Goal: Transaction & Acquisition: Book appointment/travel/reservation

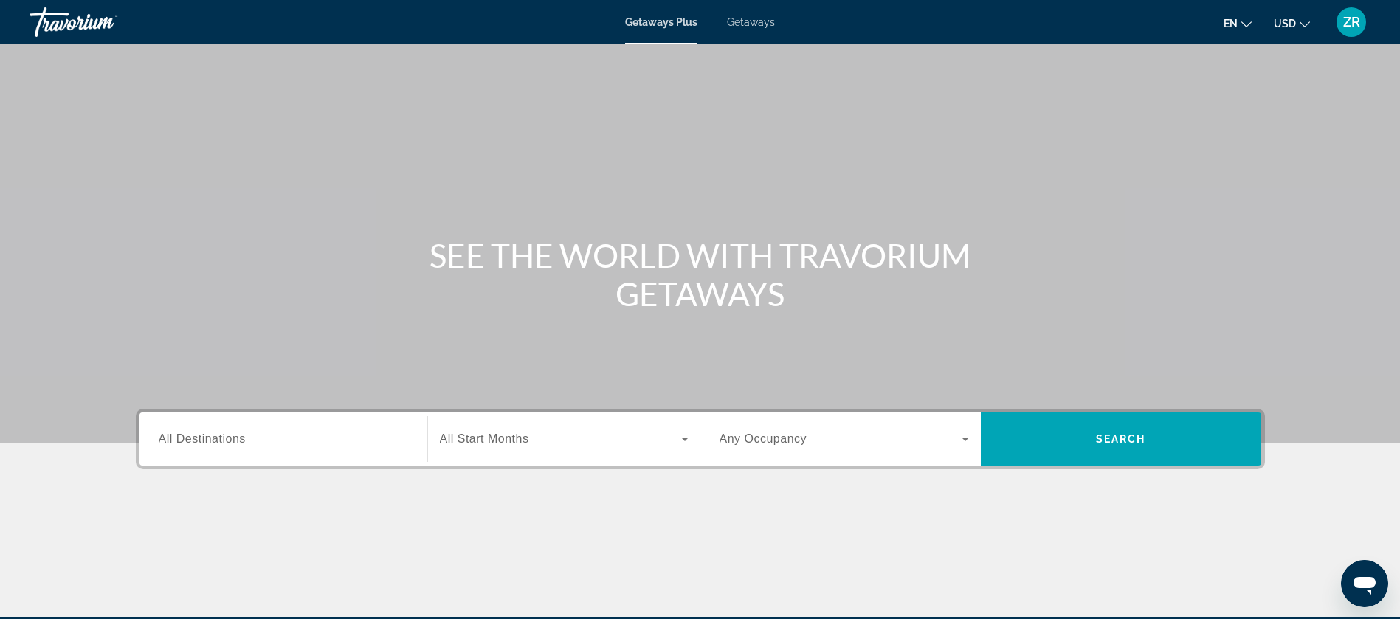
click at [759, 22] on span "Getaways" at bounding box center [751, 22] width 48 height 12
click at [351, 437] on input "Destination All Destinations" at bounding box center [283, 440] width 249 height 18
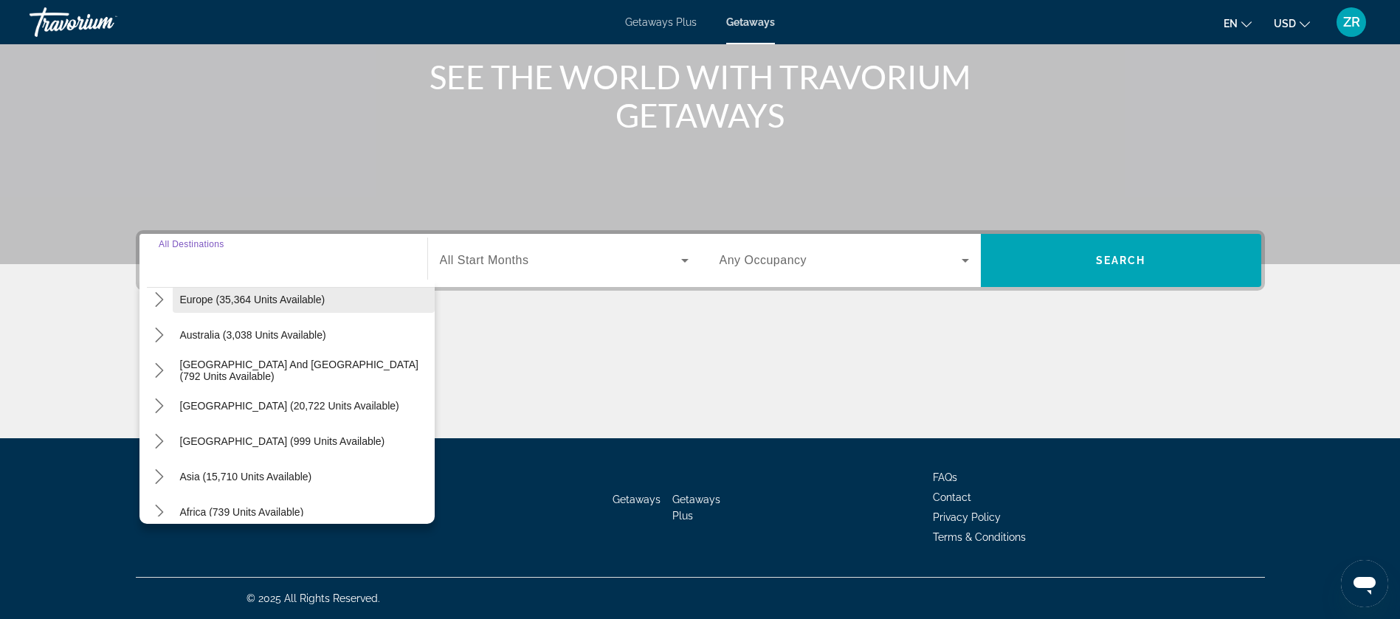
scroll to position [221, 0]
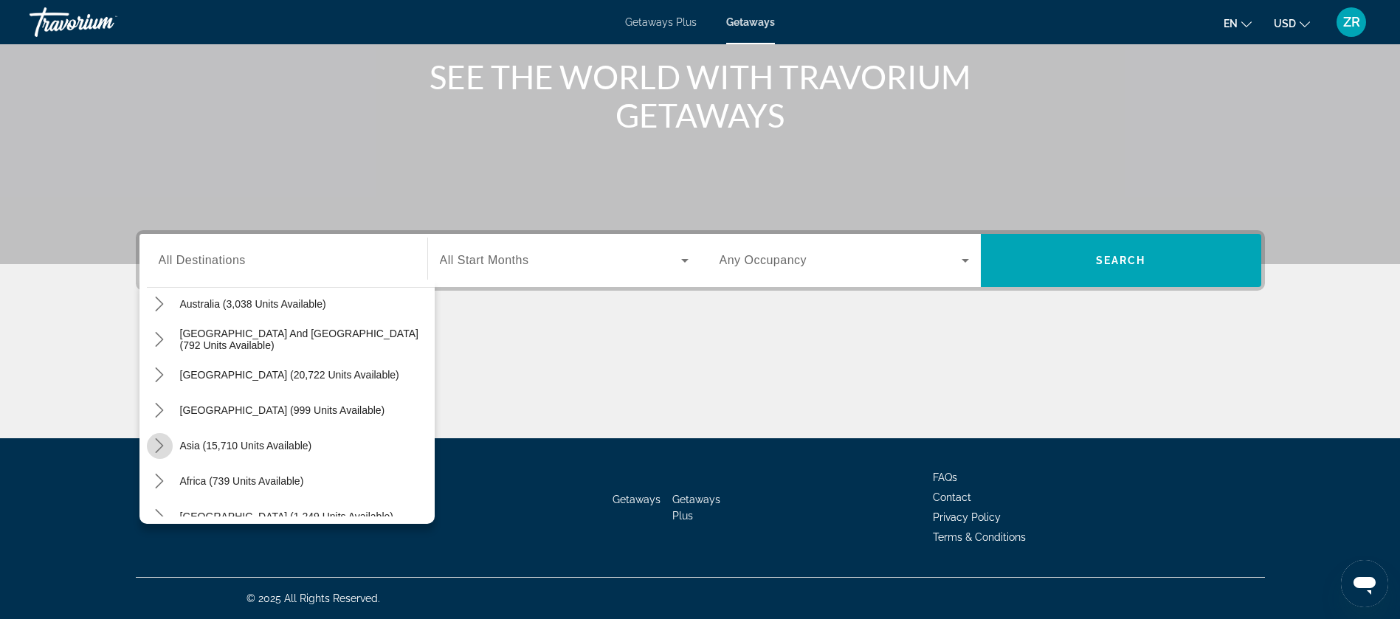
click at [155, 445] on icon "Toggle Asia (15,710 units available) submenu" at bounding box center [159, 445] width 15 height 15
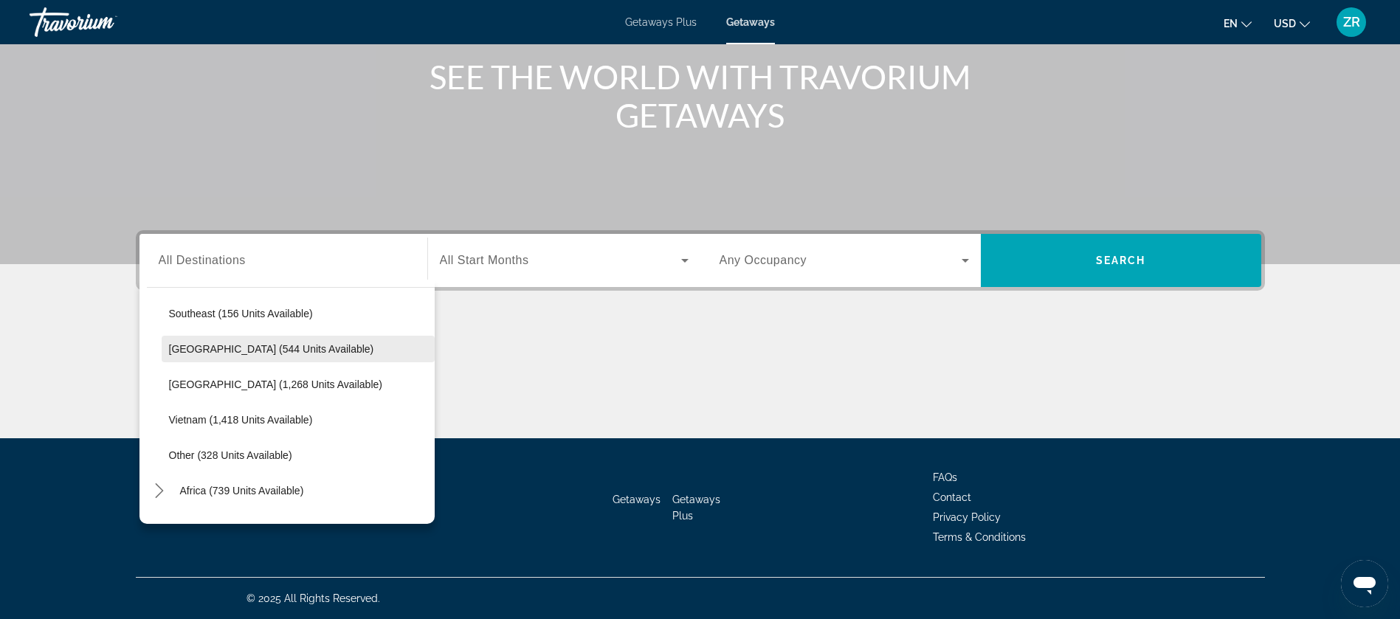
scroll to position [771, 0]
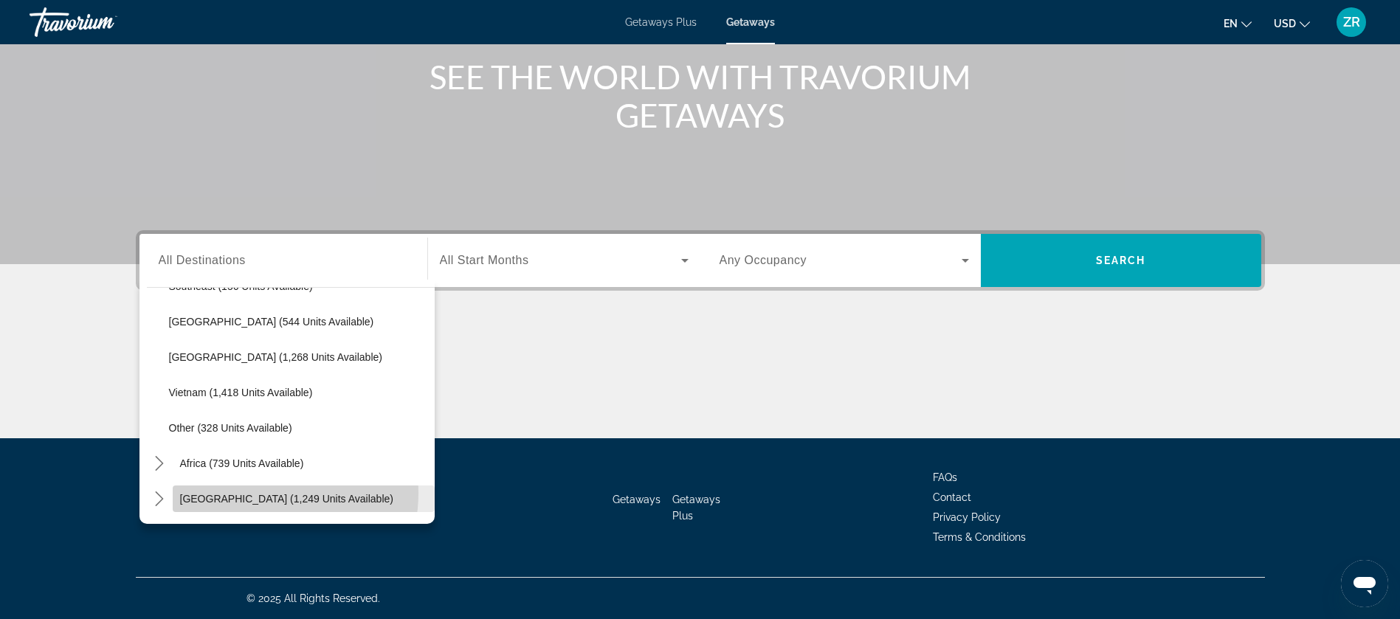
click at [260, 493] on span "[GEOGRAPHIC_DATA] (1,249 units available)" at bounding box center [286, 499] width 213 height 12
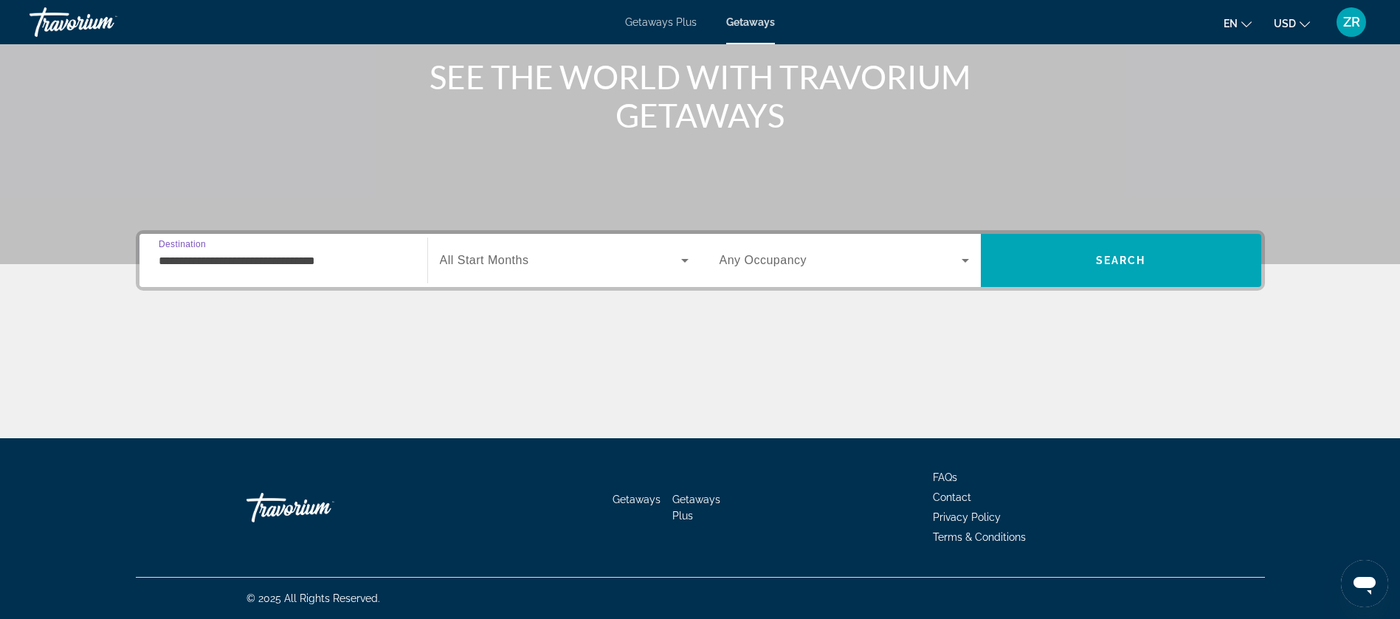
click at [252, 255] on input "**********" at bounding box center [283, 261] width 249 height 18
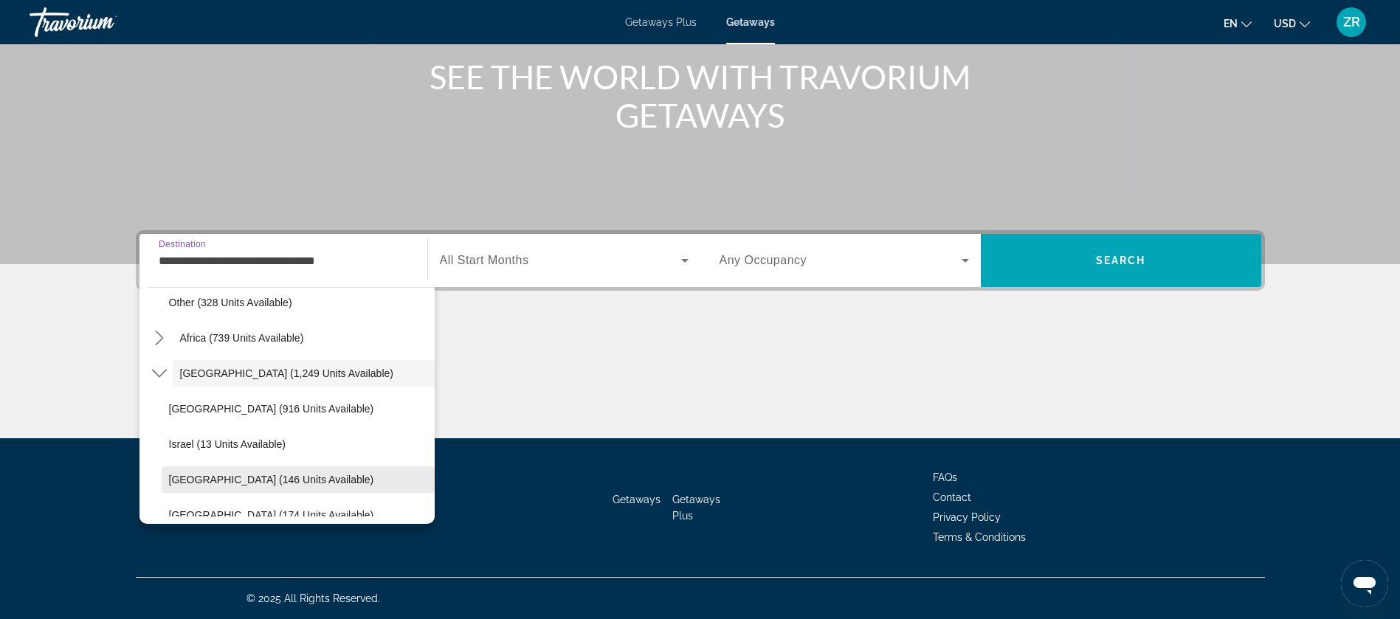
scroll to position [912, 0]
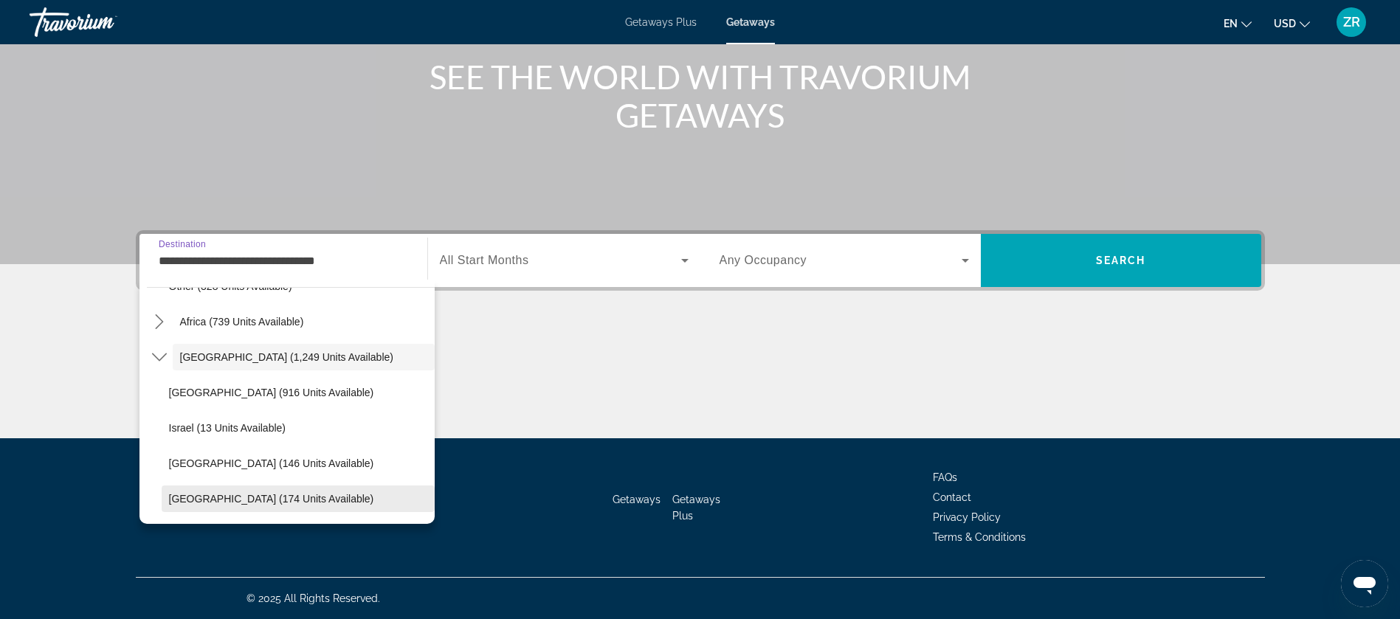
click at [262, 495] on span "[GEOGRAPHIC_DATA] (174 units available)" at bounding box center [271, 499] width 205 height 12
type input "**********"
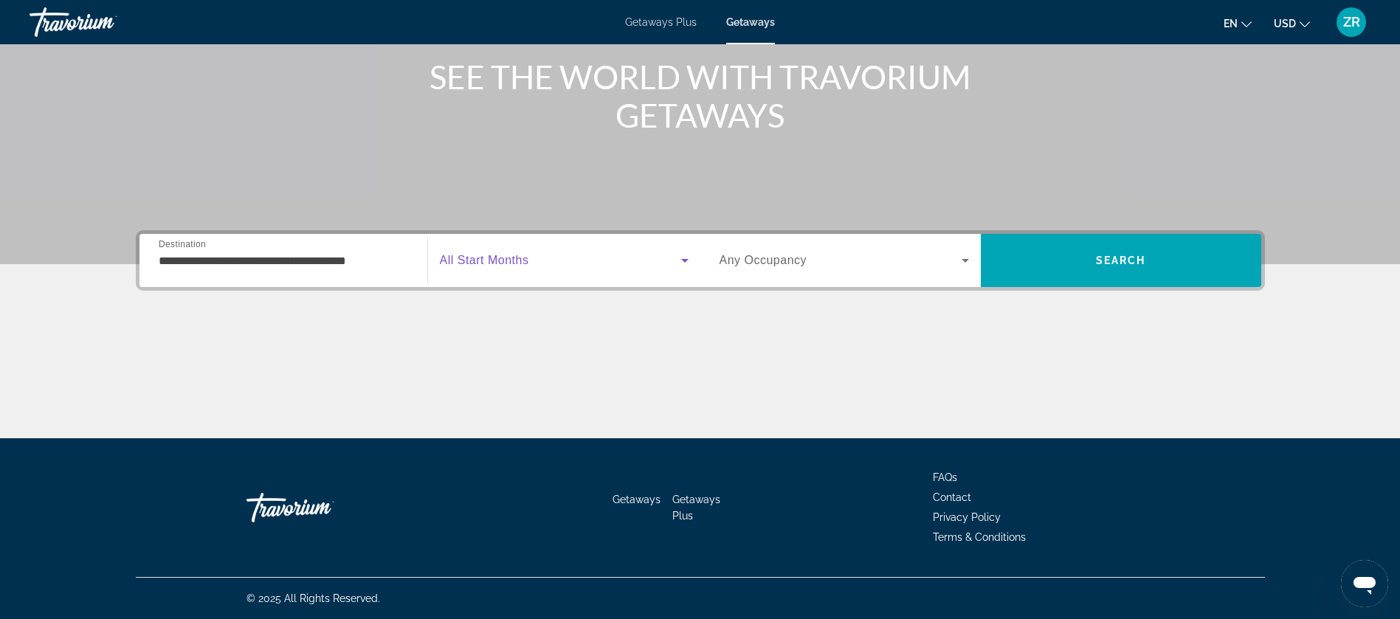
click at [679, 260] on icon "Search widget" at bounding box center [685, 261] width 18 height 18
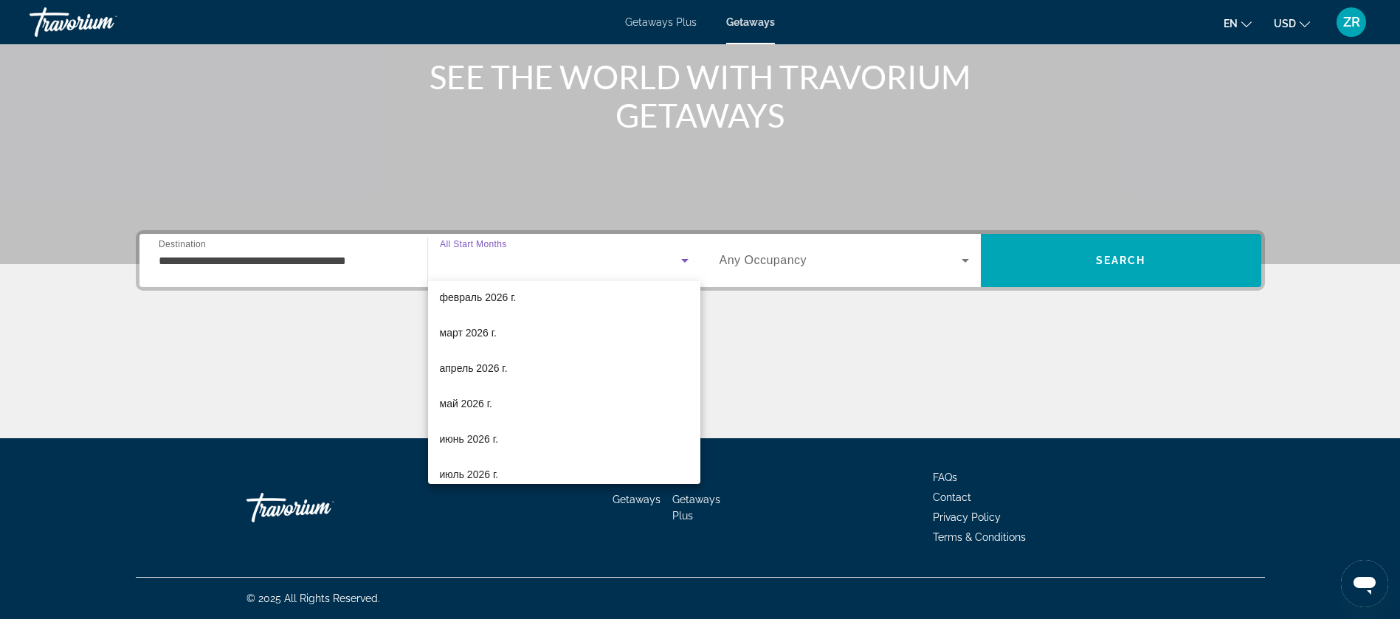
scroll to position [221, 0]
click at [513, 324] on mat-option "апрель 2026 г." at bounding box center [564, 331] width 272 height 35
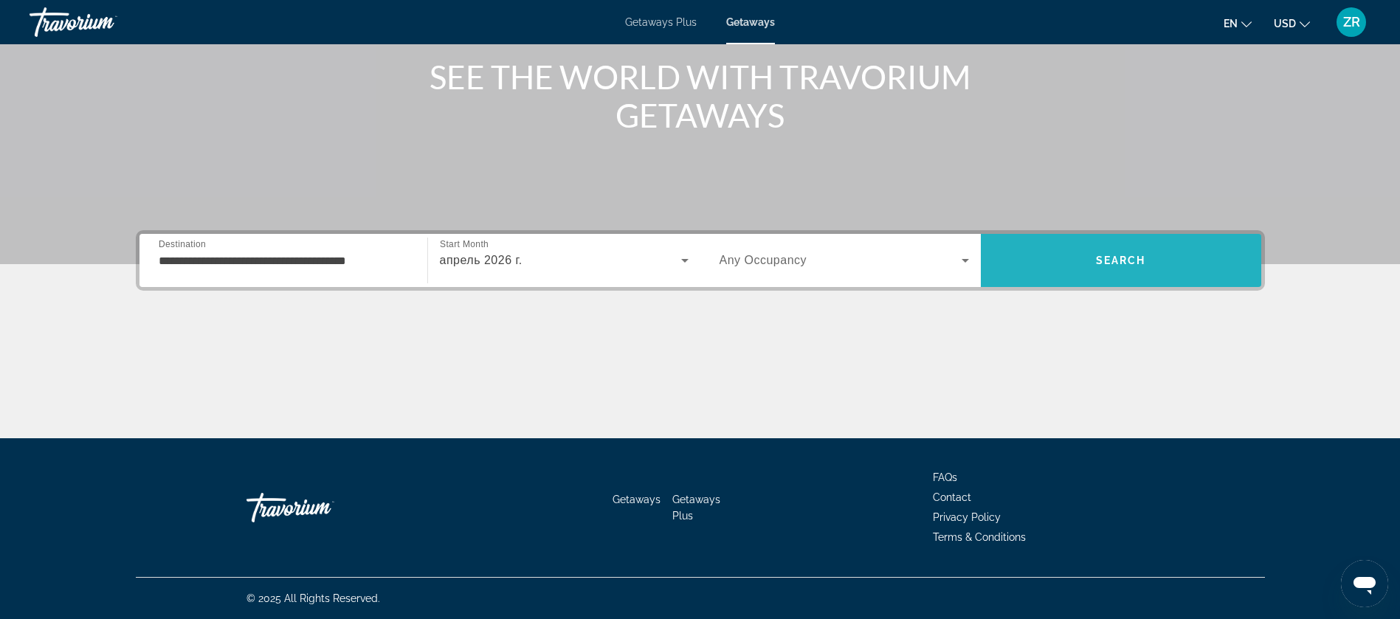
click at [1117, 249] on span "Search" at bounding box center [1121, 260] width 280 height 35
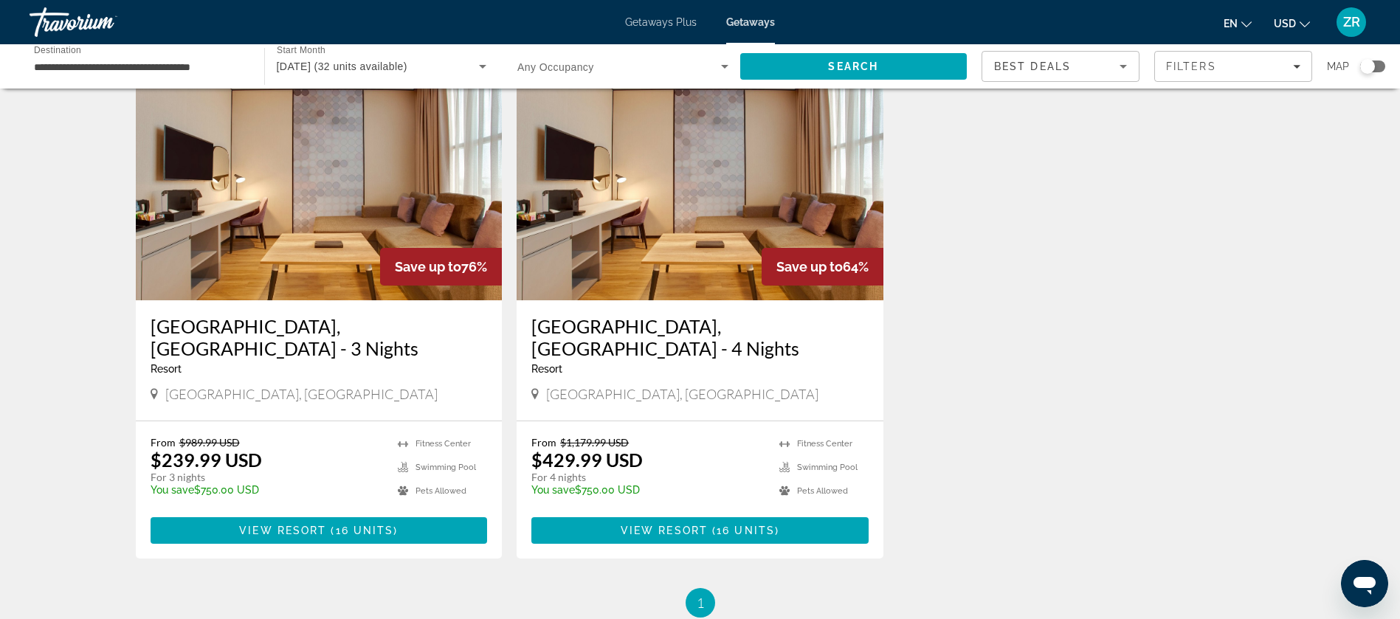
scroll to position [111, 0]
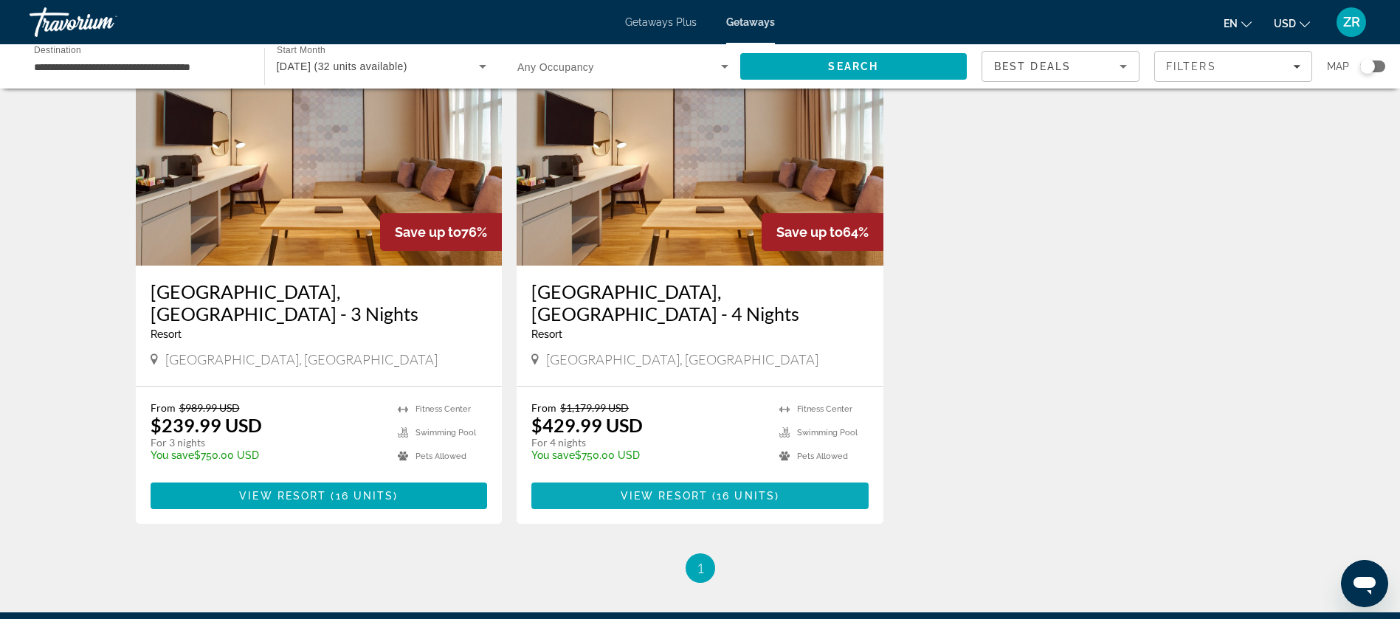
click at [681, 490] on span "View Resort" at bounding box center [664, 496] width 87 height 12
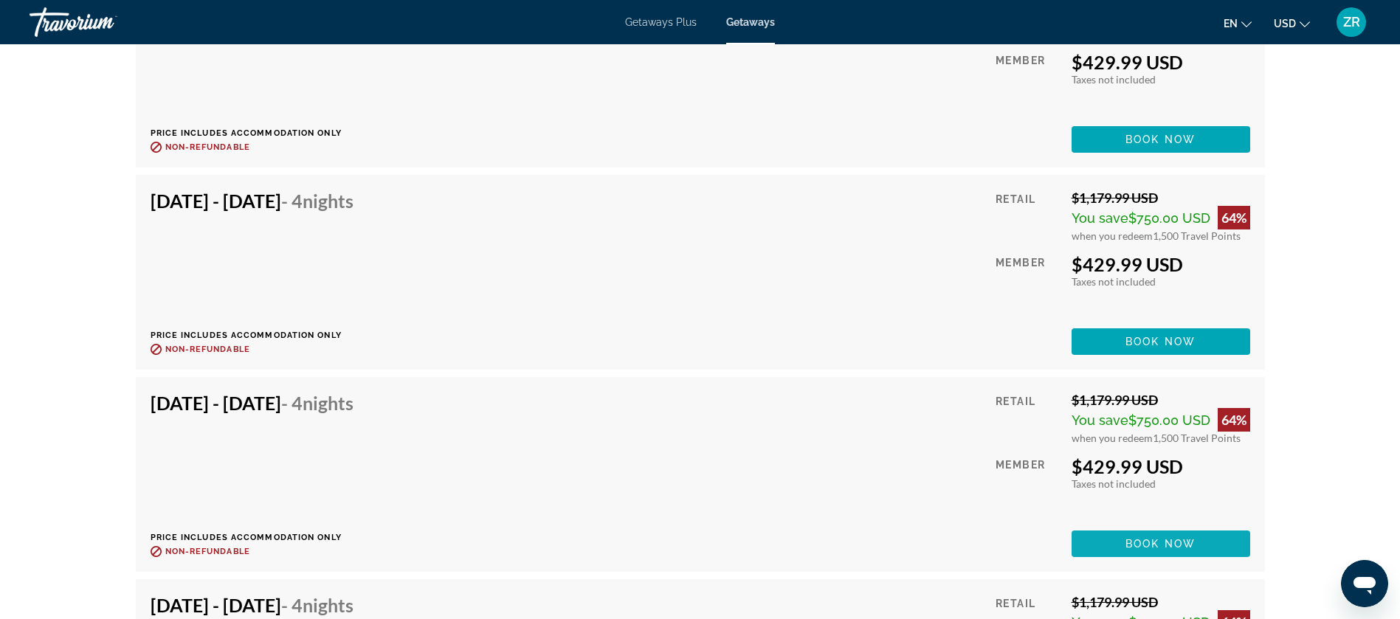
scroll to position [3211, 0]
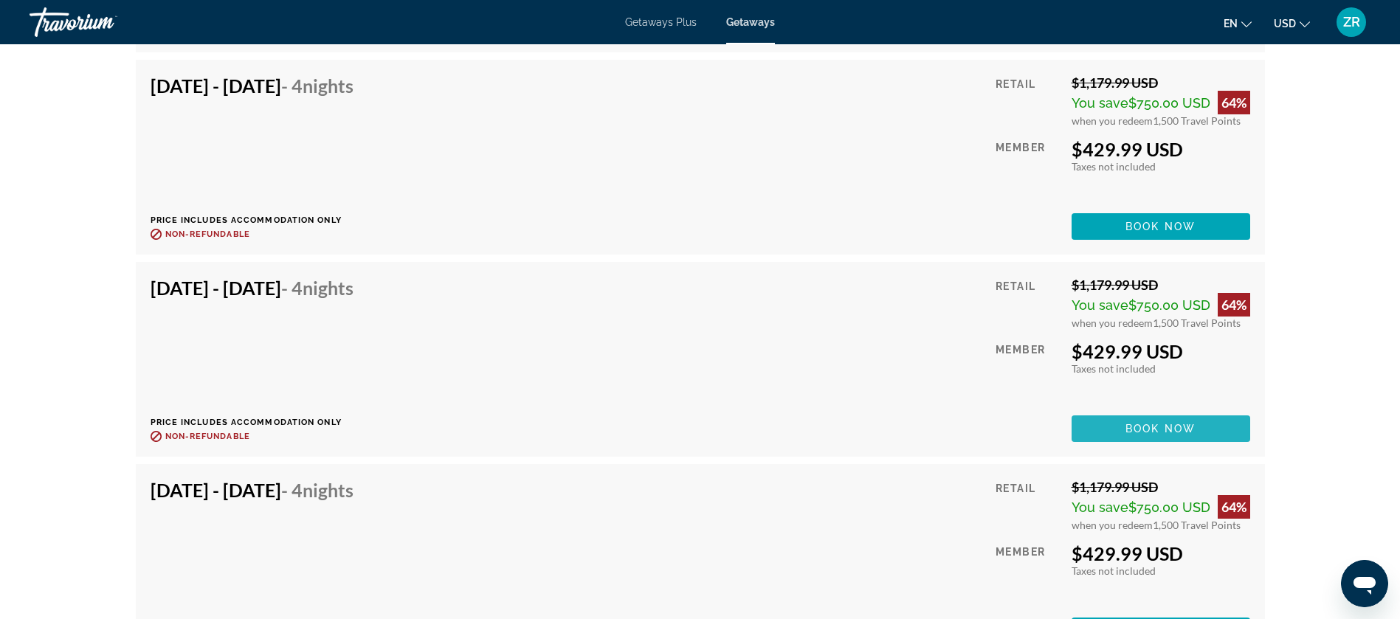
click at [1143, 423] on span "Book now" at bounding box center [1161, 429] width 70 height 12
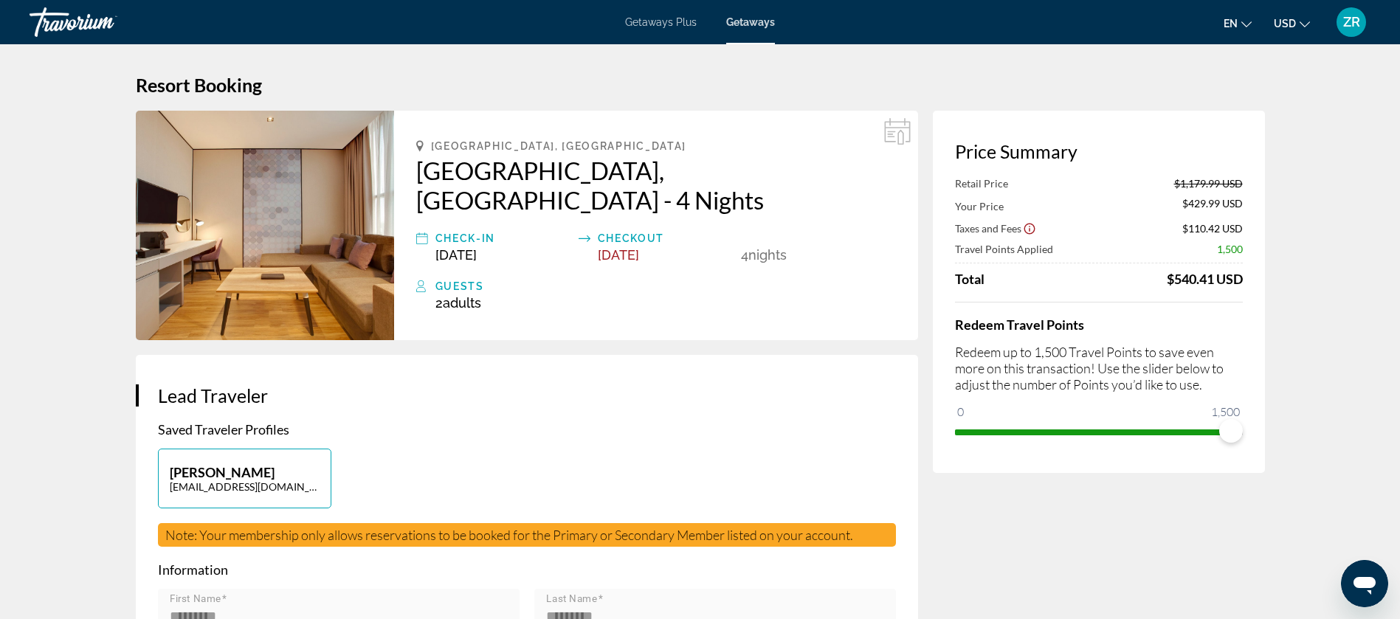
click at [269, 213] on img "Main content" at bounding box center [265, 226] width 258 height 230
click at [266, 228] on img "Main content" at bounding box center [265, 226] width 258 height 230
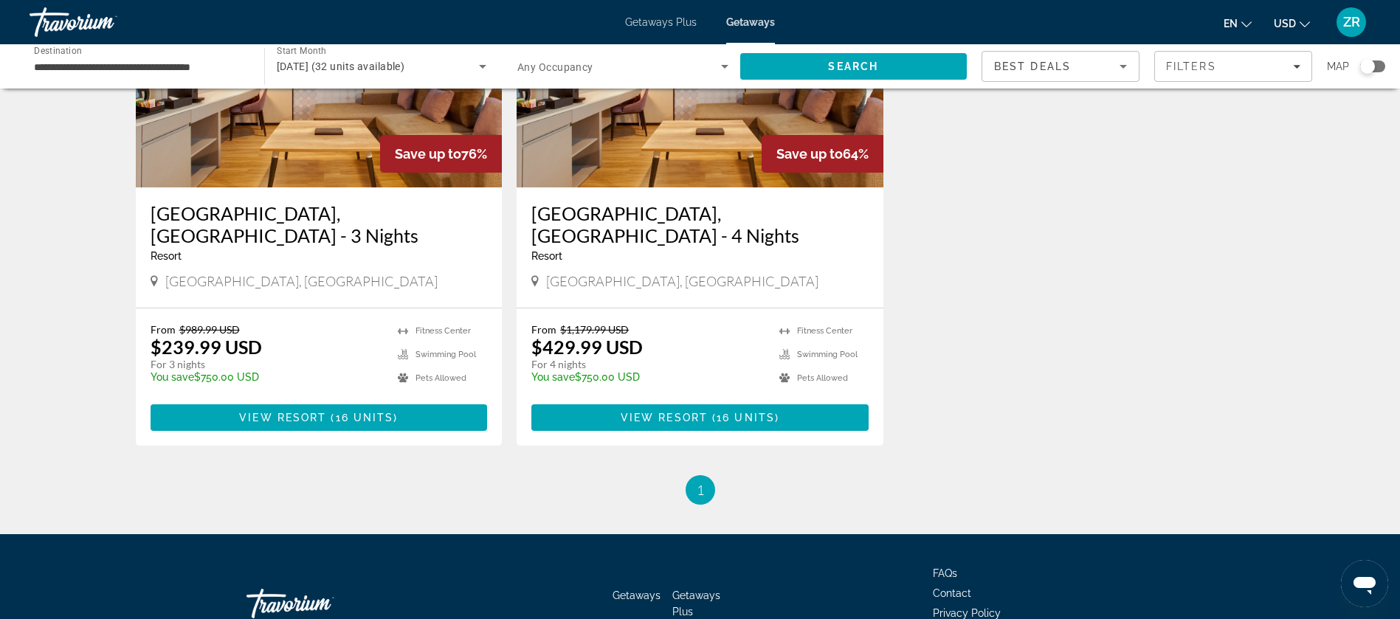
scroll to position [263, 0]
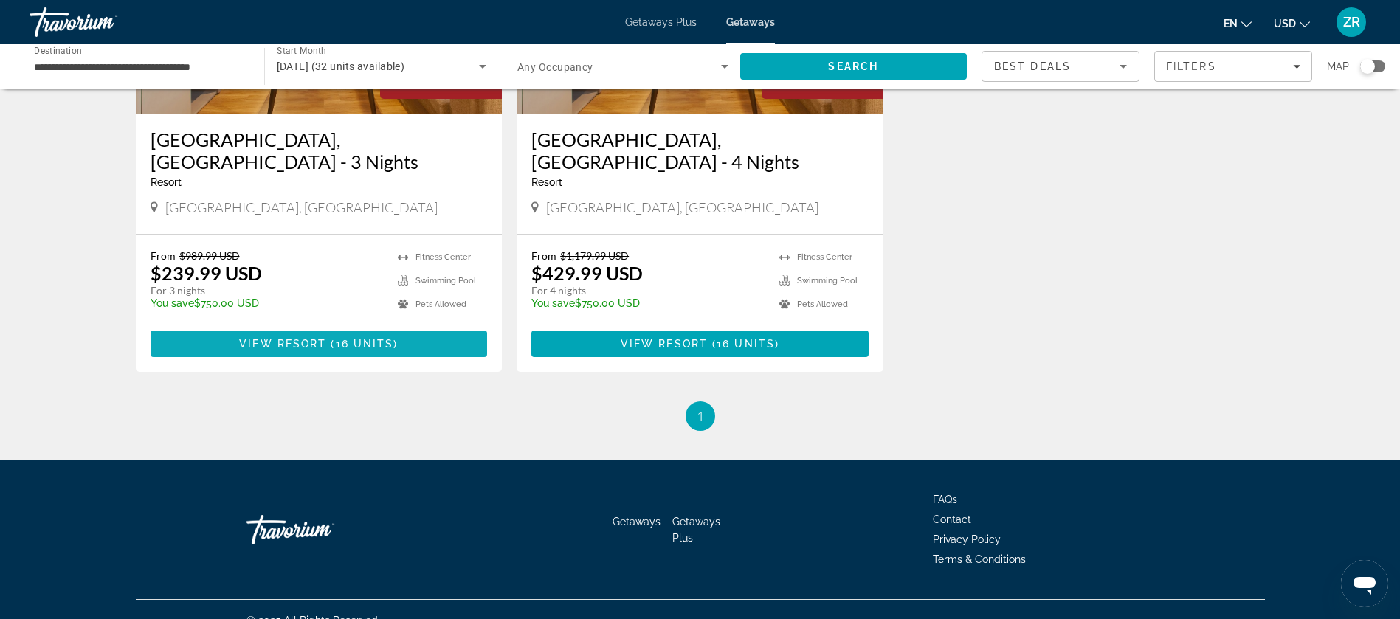
click at [351, 338] on span "16 units" at bounding box center [365, 344] width 58 height 12
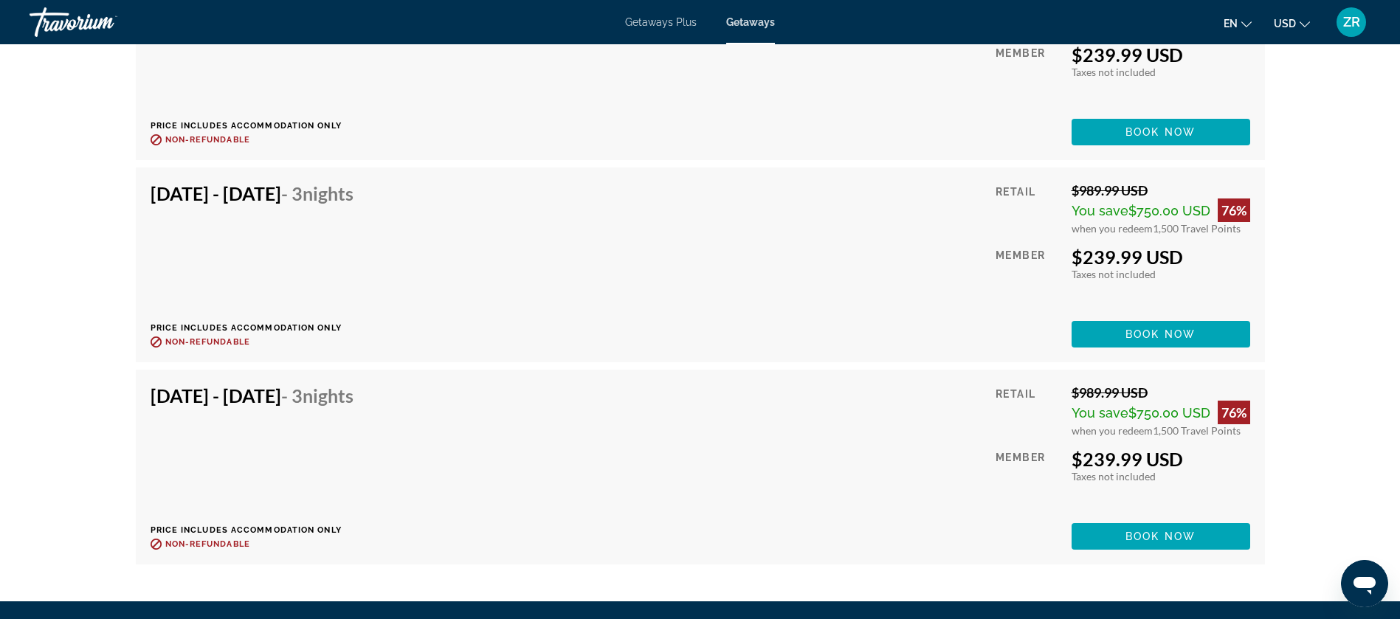
scroll to position [3346, 0]
